Goal: Transaction & Acquisition: Purchase product/service

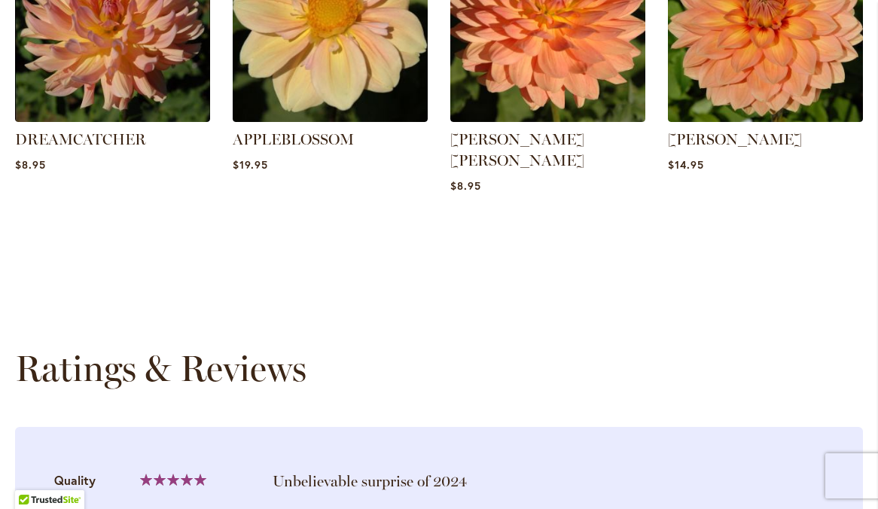
scroll to position [1296, 0]
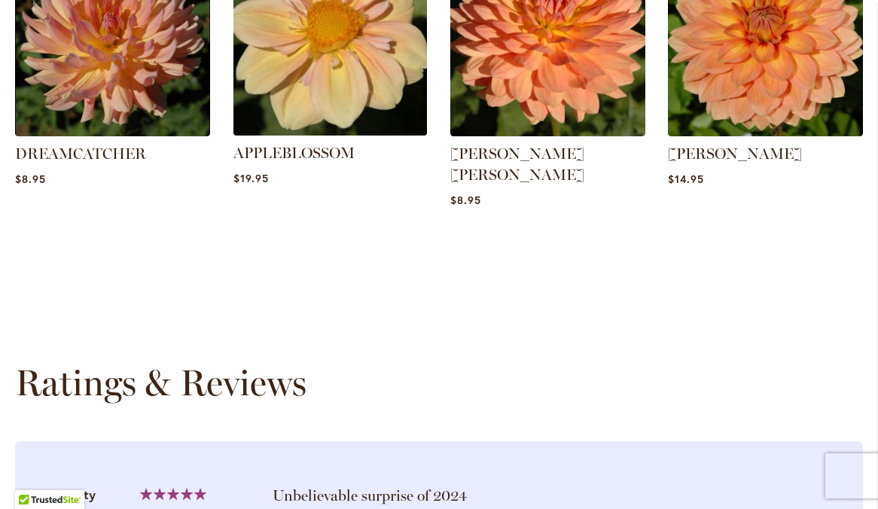
click at [312, 84] on img at bounding box center [330, 38] width 203 height 203
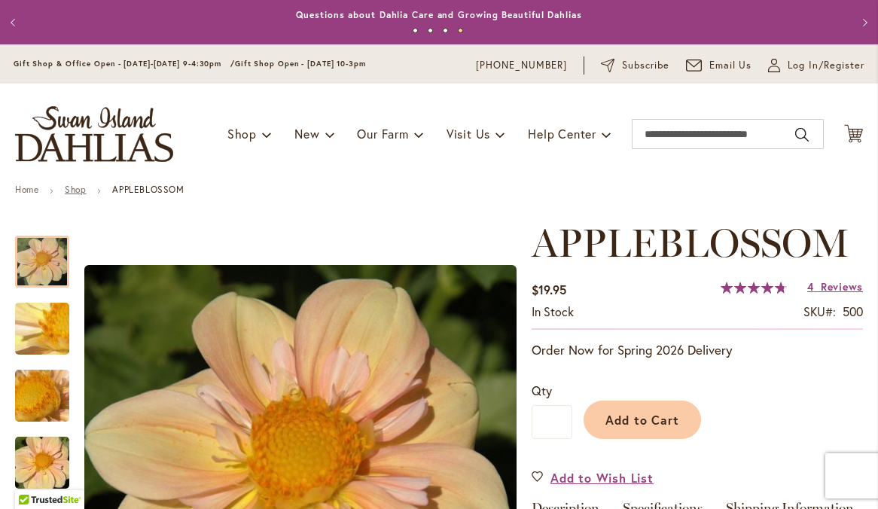
click at [76, 195] on link "Shop" at bounding box center [75, 189] width 21 height 11
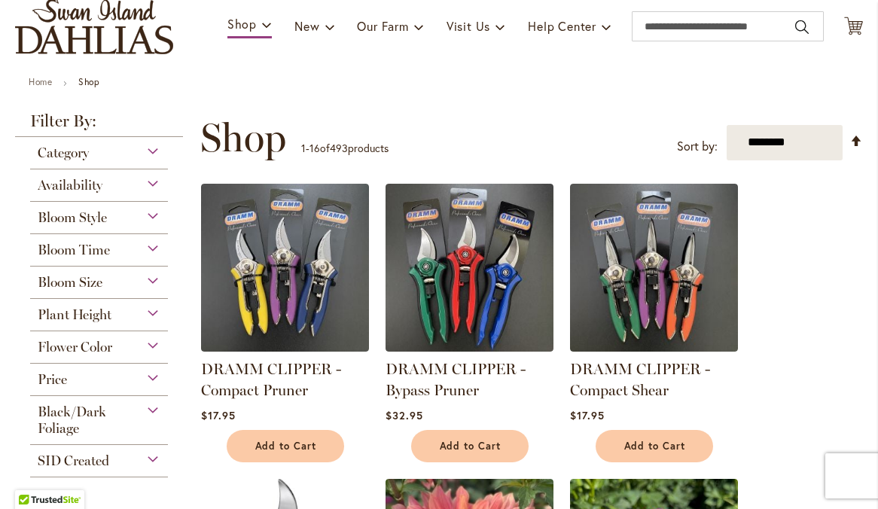
click at [154, 226] on div "Bloom Style" at bounding box center [99, 214] width 138 height 24
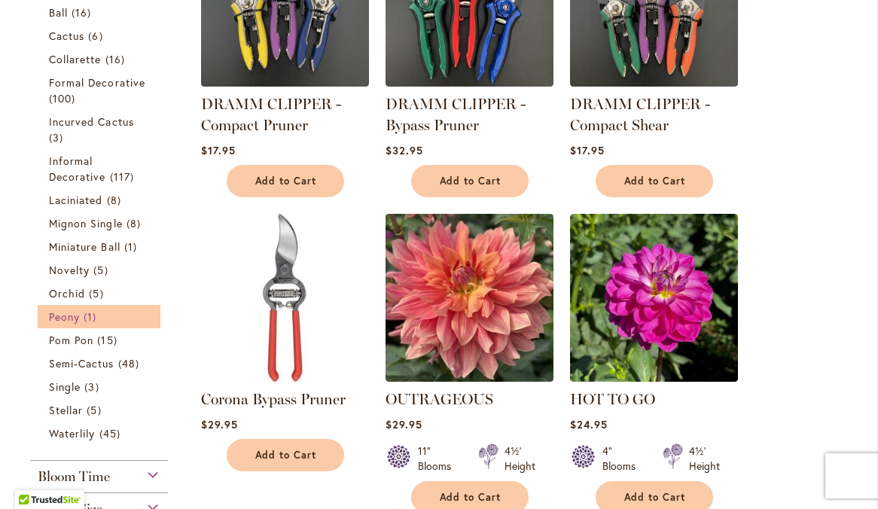
scroll to position [426, 0]
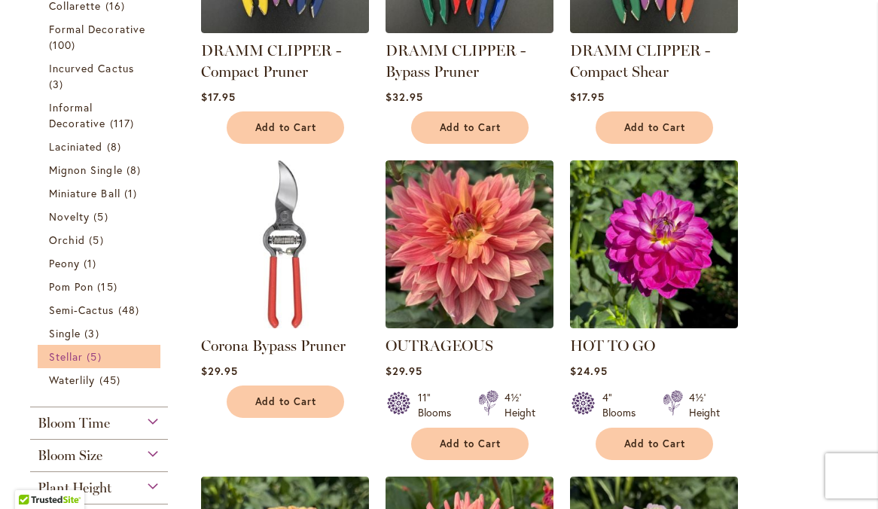
click at [86, 364] on link "Stellar 5 items" at bounding box center [101, 357] width 104 height 16
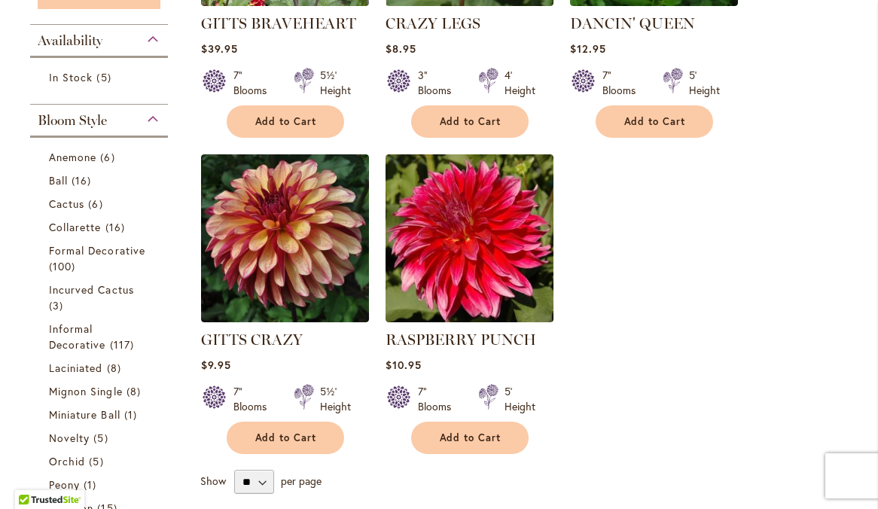
scroll to position [521, 0]
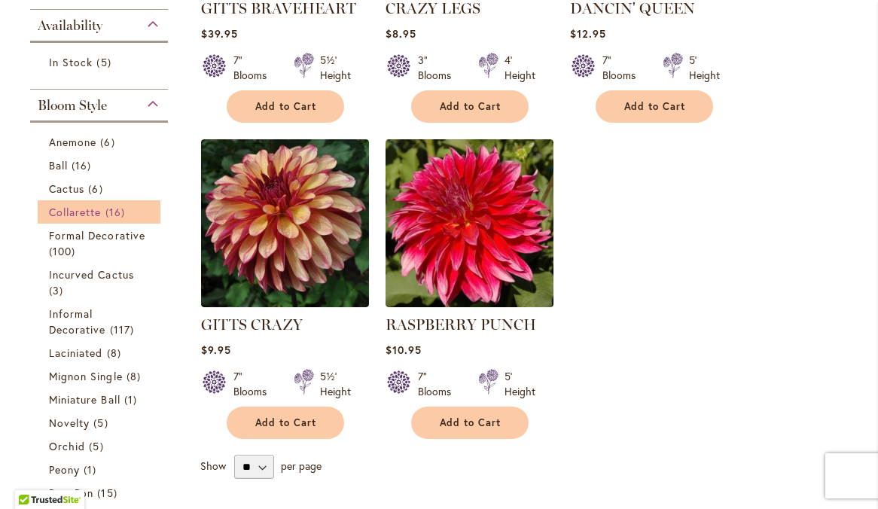
click at [94, 219] on span "Collarette" at bounding box center [75, 212] width 53 height 14
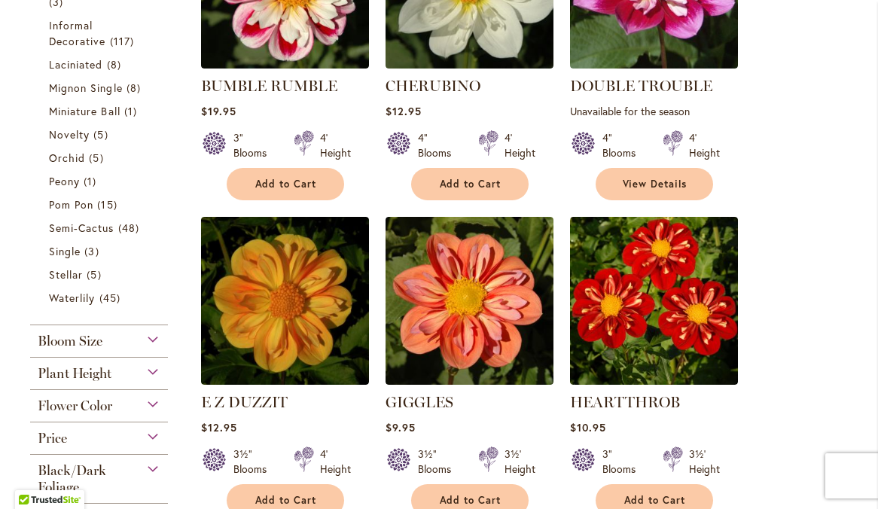
scroll to position [761, 0]
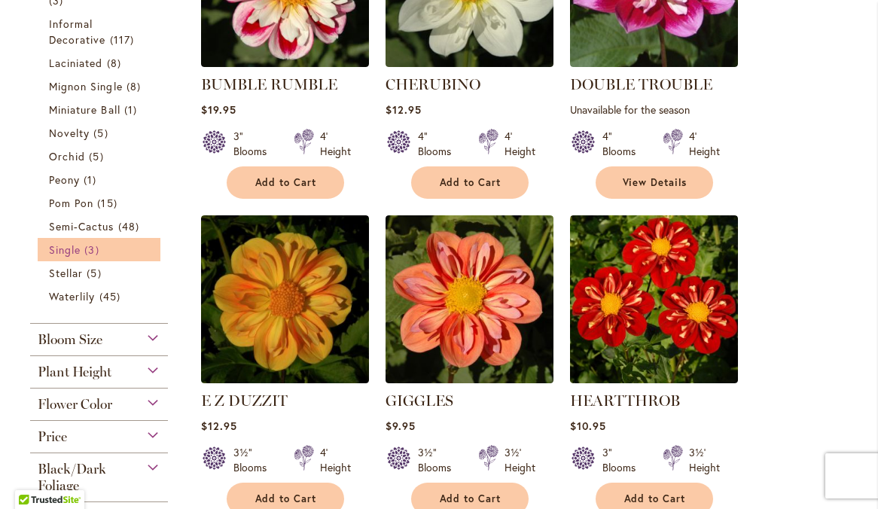
click at [82, 257] on link "Single 3 items" at bounding box center [101, 250] width 104 height 16
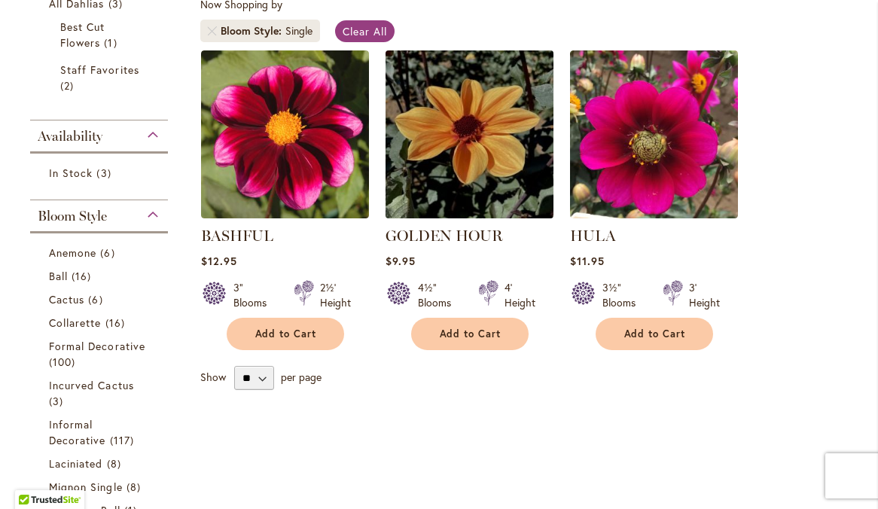
scroll to position [298, 0]
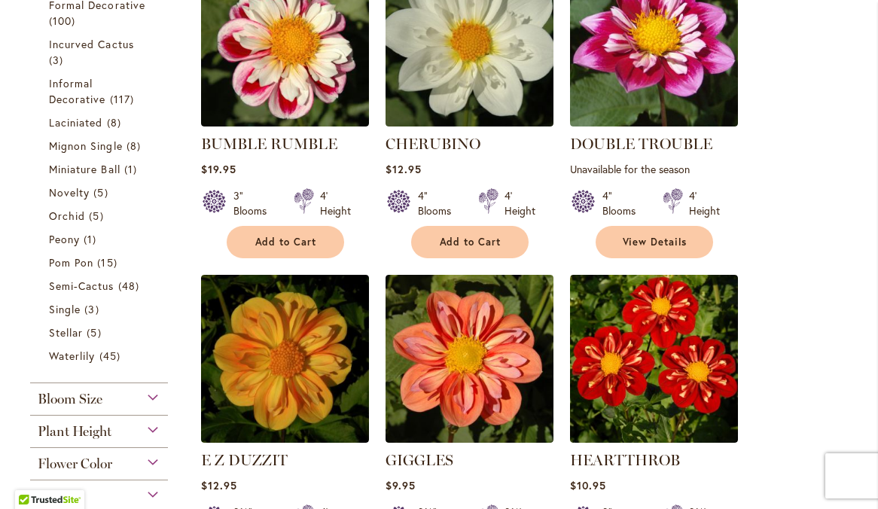
scroll to position [702, 0]
